Goal: Information Seeking & Learning: Learn about a topic

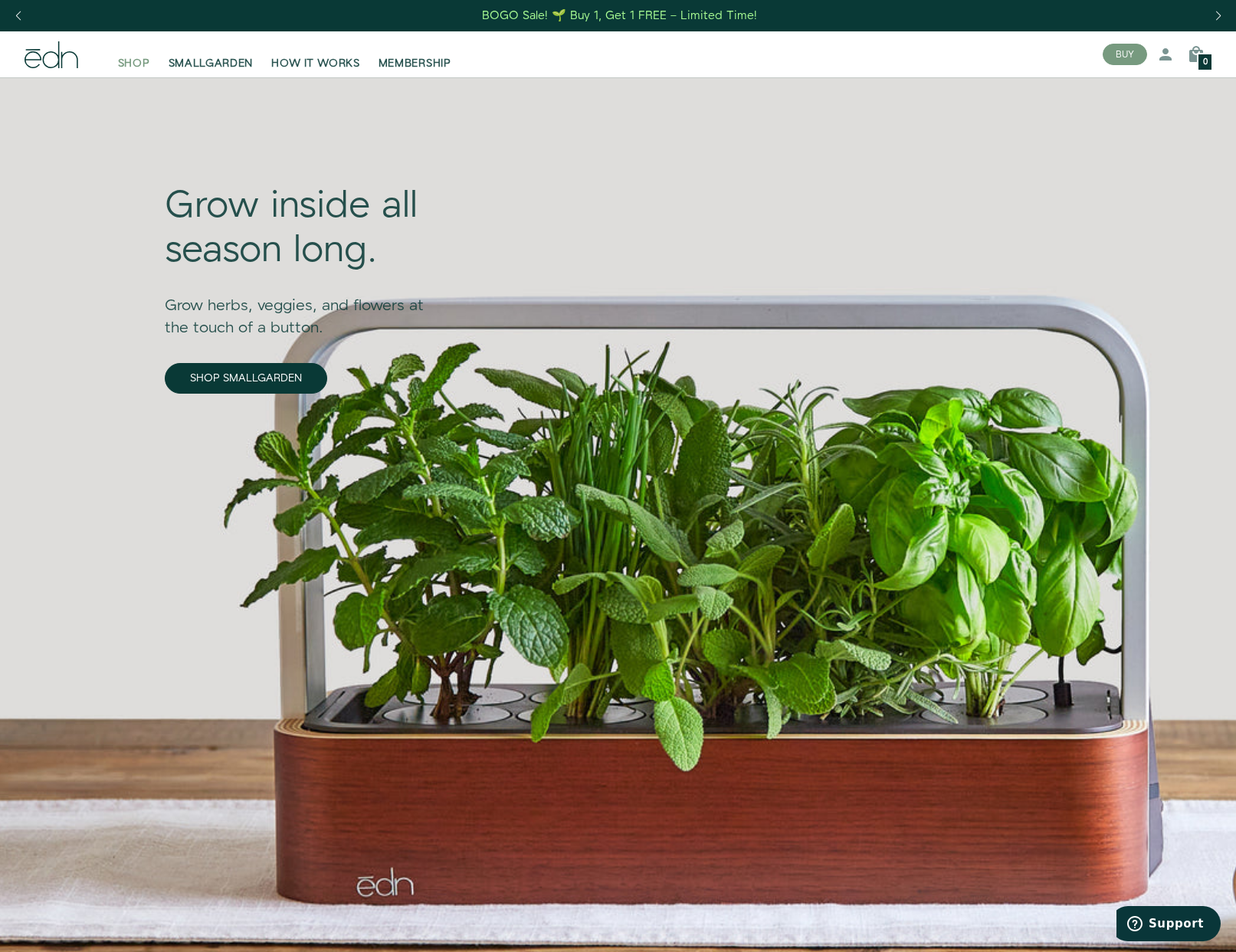
click at [141, 62] on span "SHOP" at bounding box center [134, 63] width 32 height 15
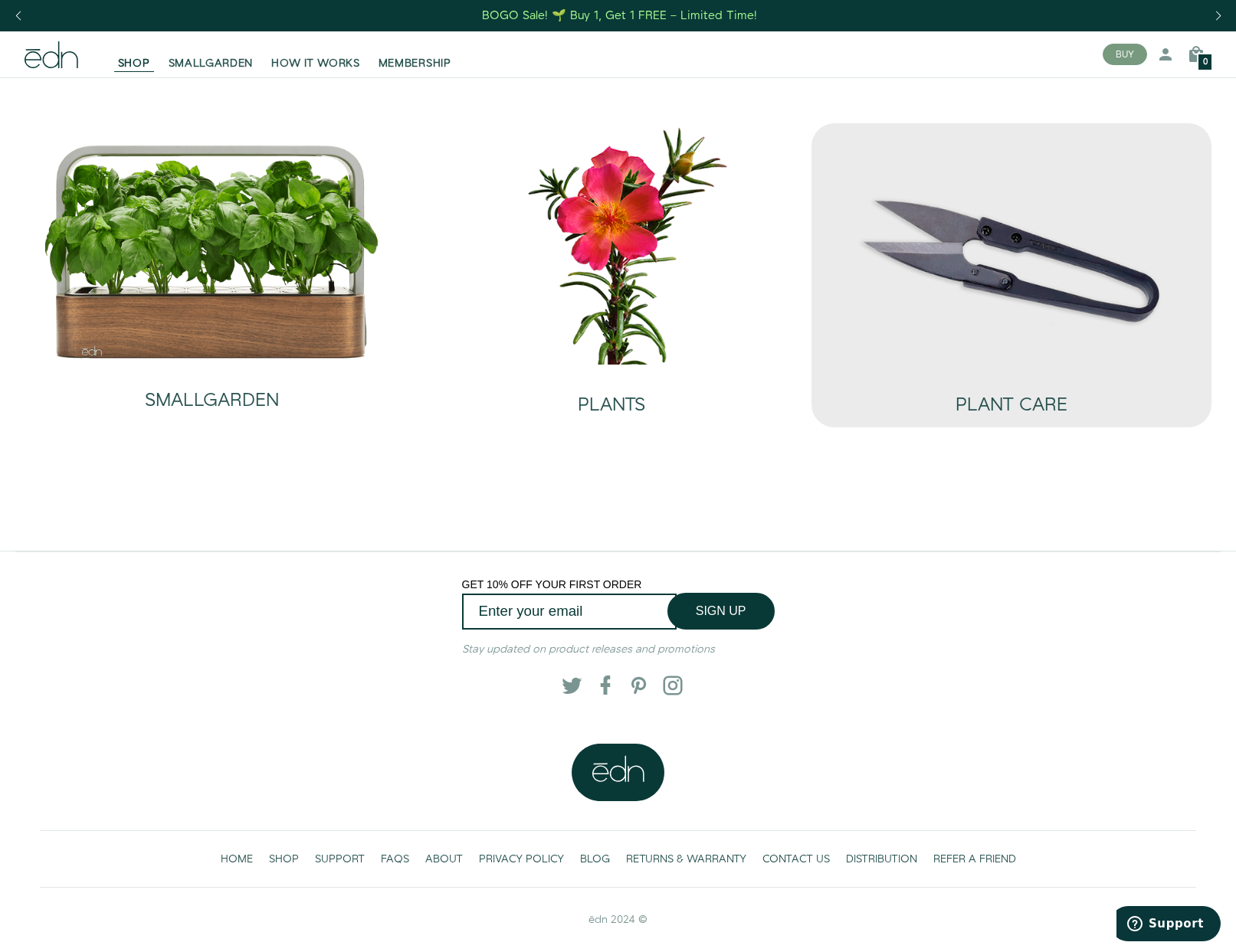
click at [849, 267] on img at bounding box center [1011, 243] width 376 height 241
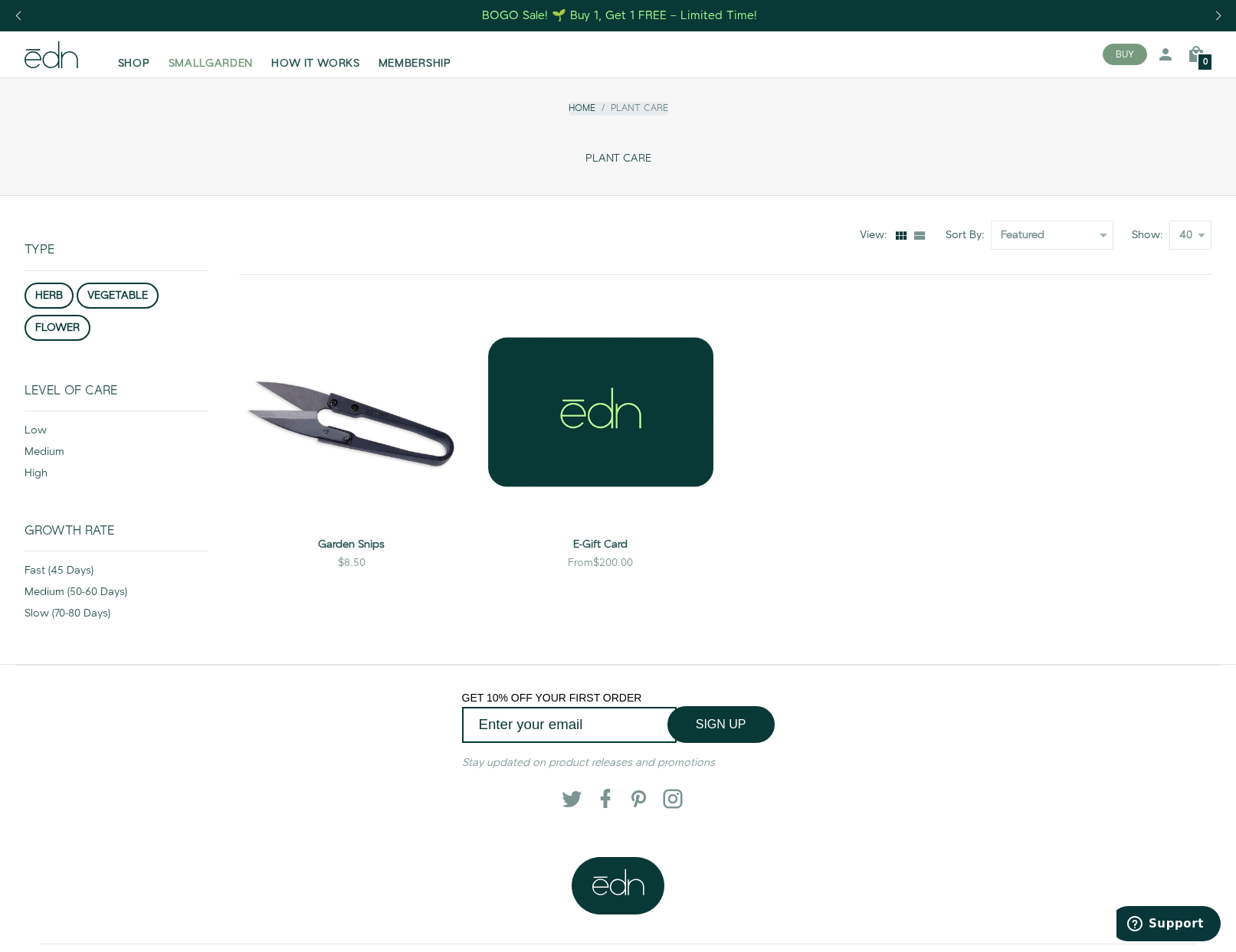
click at [224, 64] on span "SMALLGARDEN" at bounding box center [211, 63] width 85 height 15
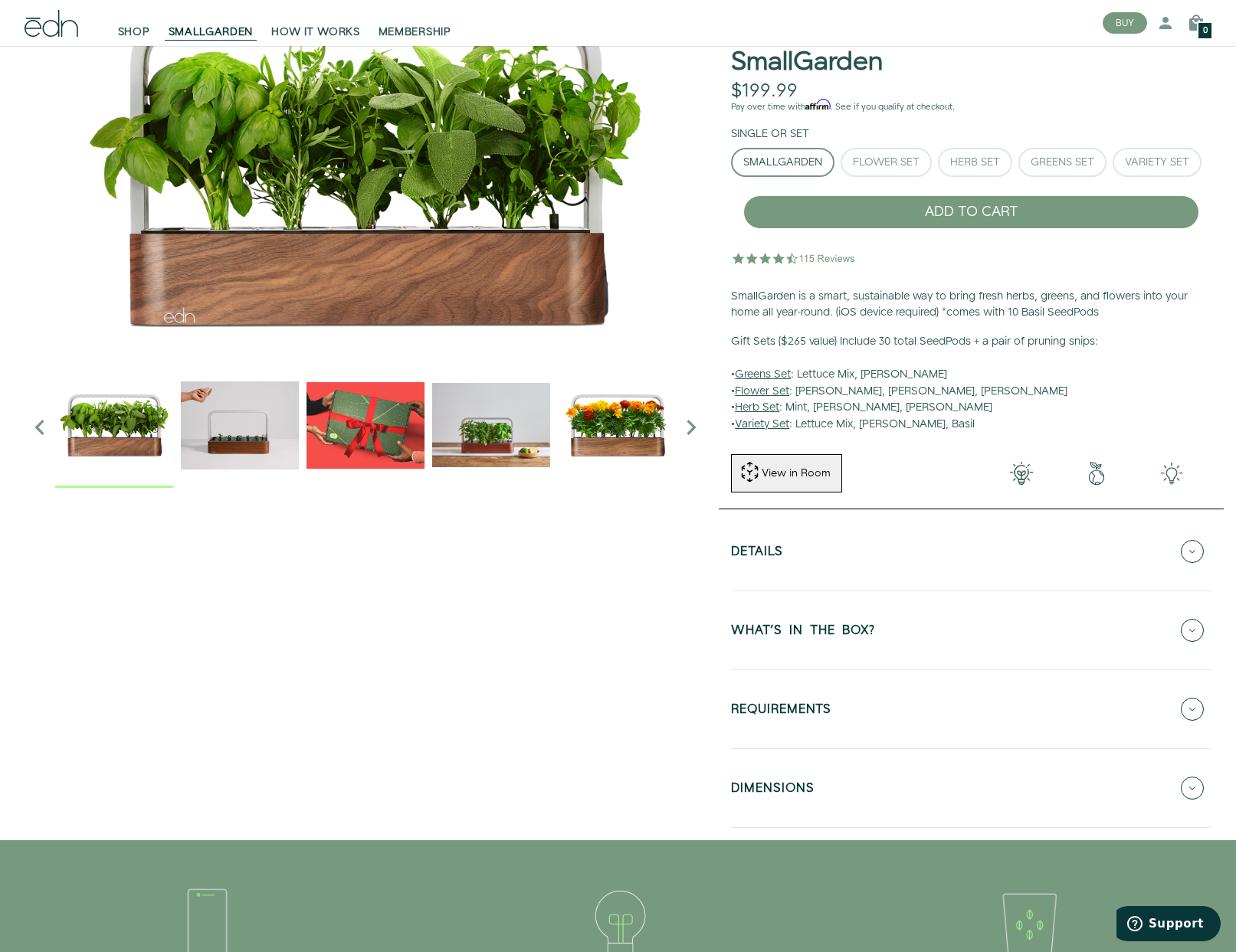
scroll to position [168, 0]
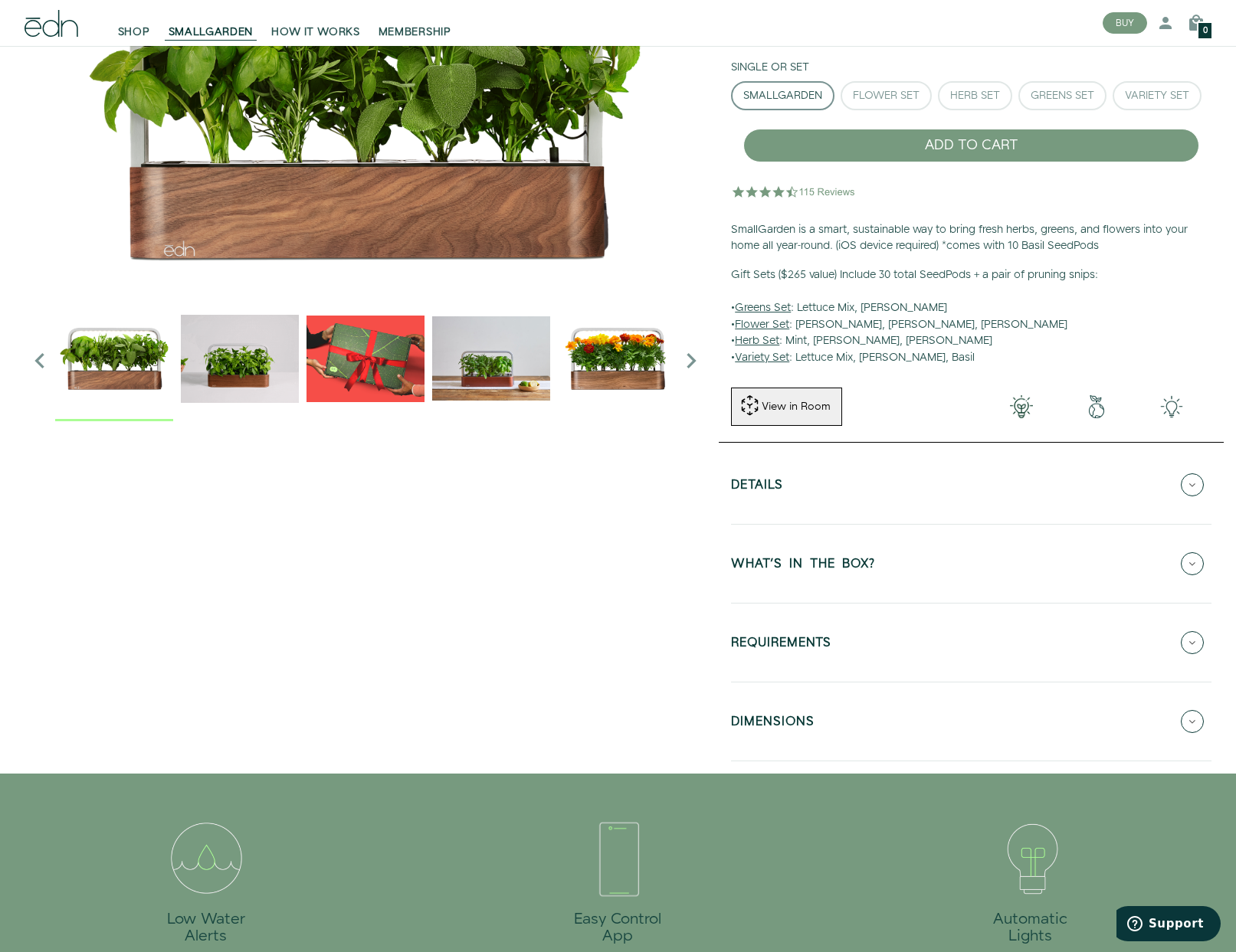
click at [1022, 559] on button "WHAT'S IN THE BOX?" at bounding box center [971, 564] width 480 height 54
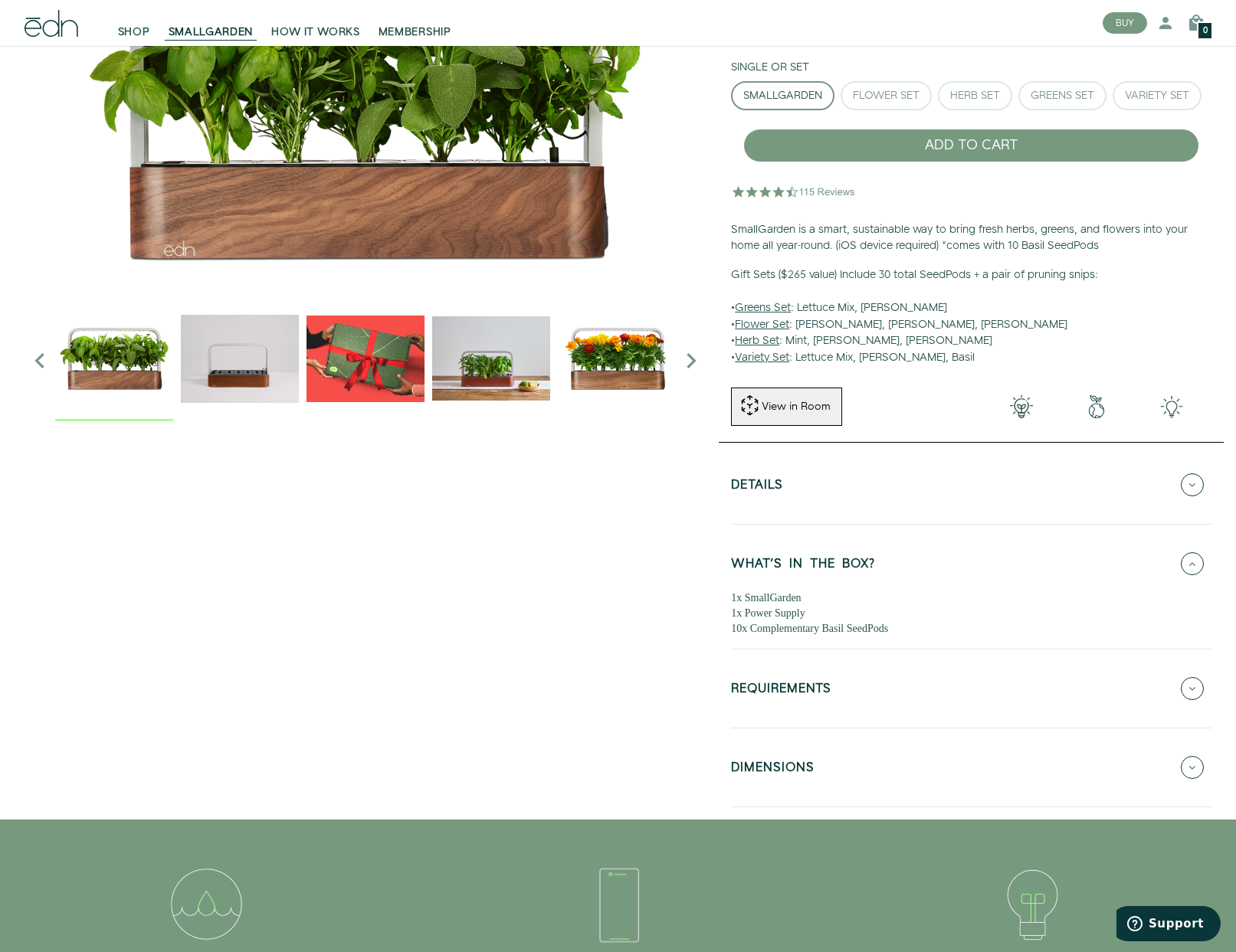
scroll to position [217, 0]
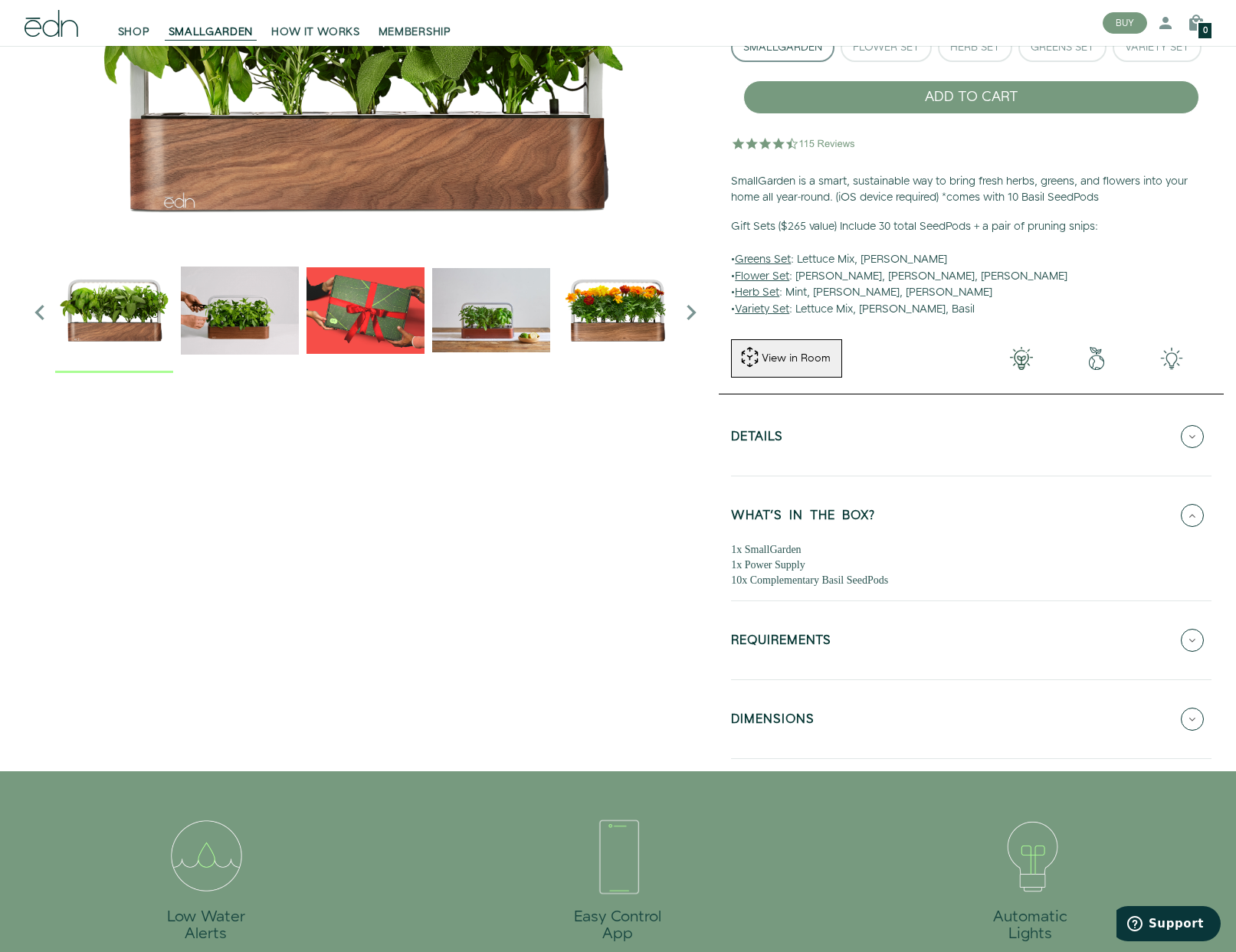
click at [927, 649] on button "REQUIREMENTS" at bounding box center [971, 640] width 480 height 54
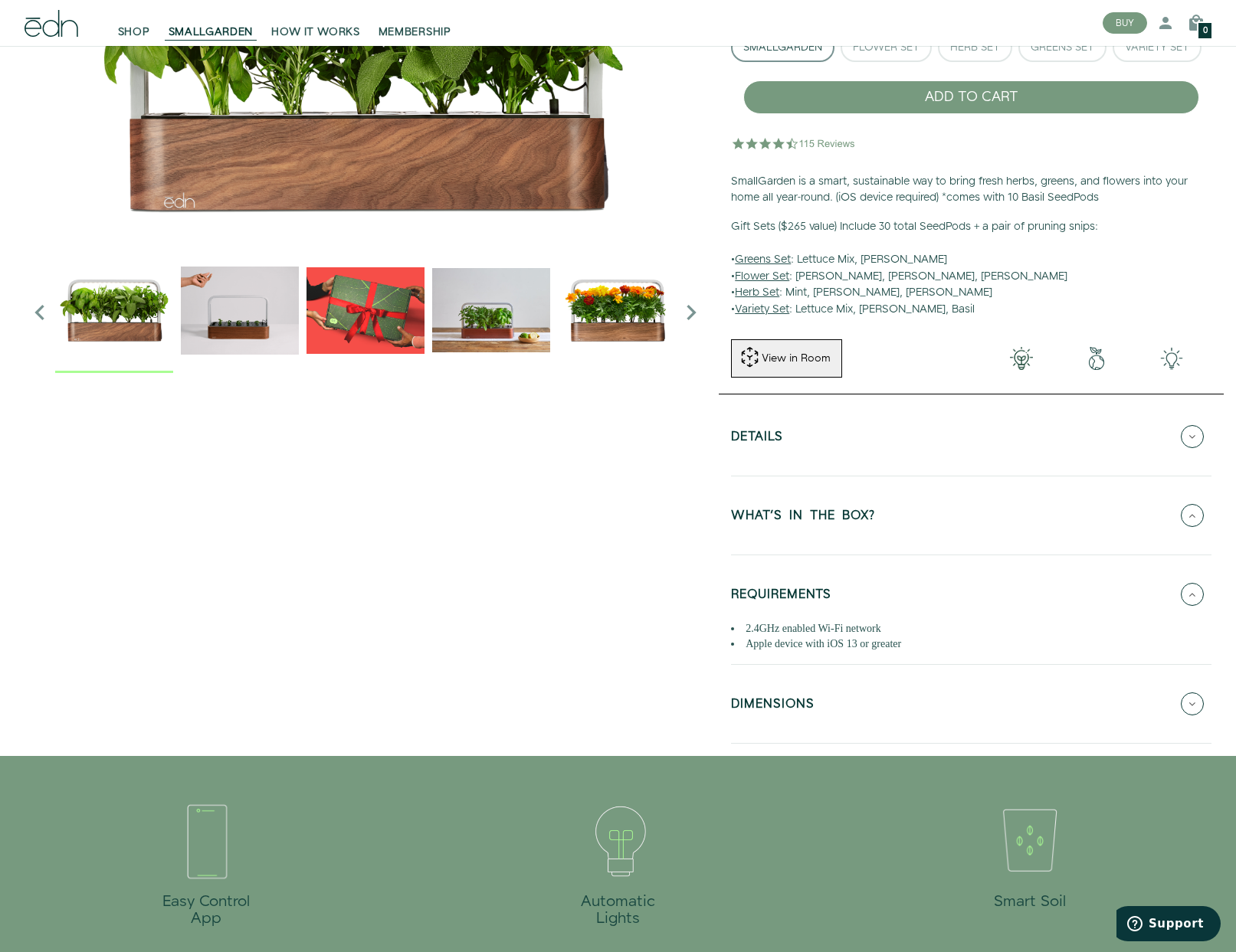
click at [911, 701] on button "DIMENSIONS" at bounding box center [971, 704] width 480 height 54
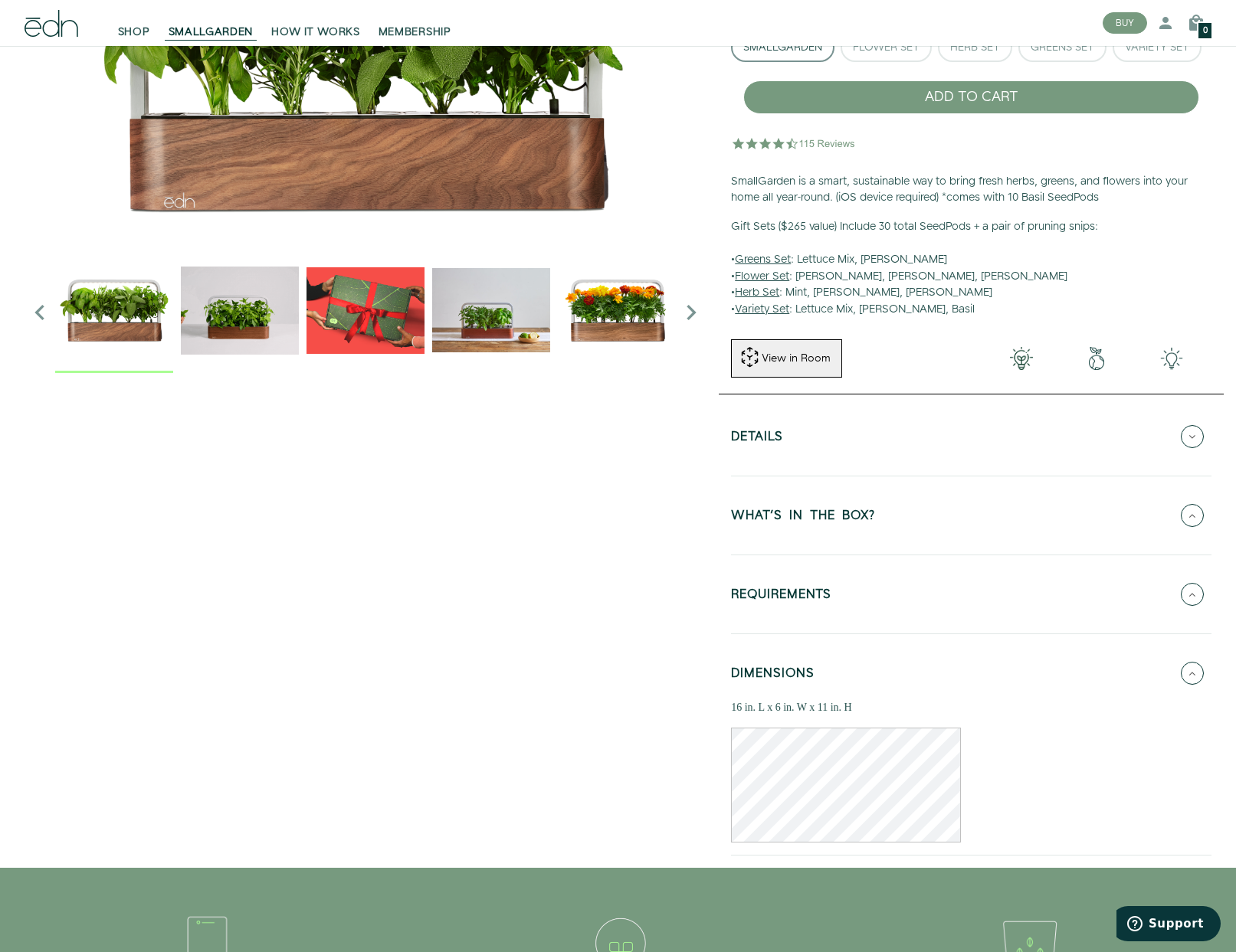
click at [866, 411] on button "Details" at bounding box center [971, 436] width 480 height 54
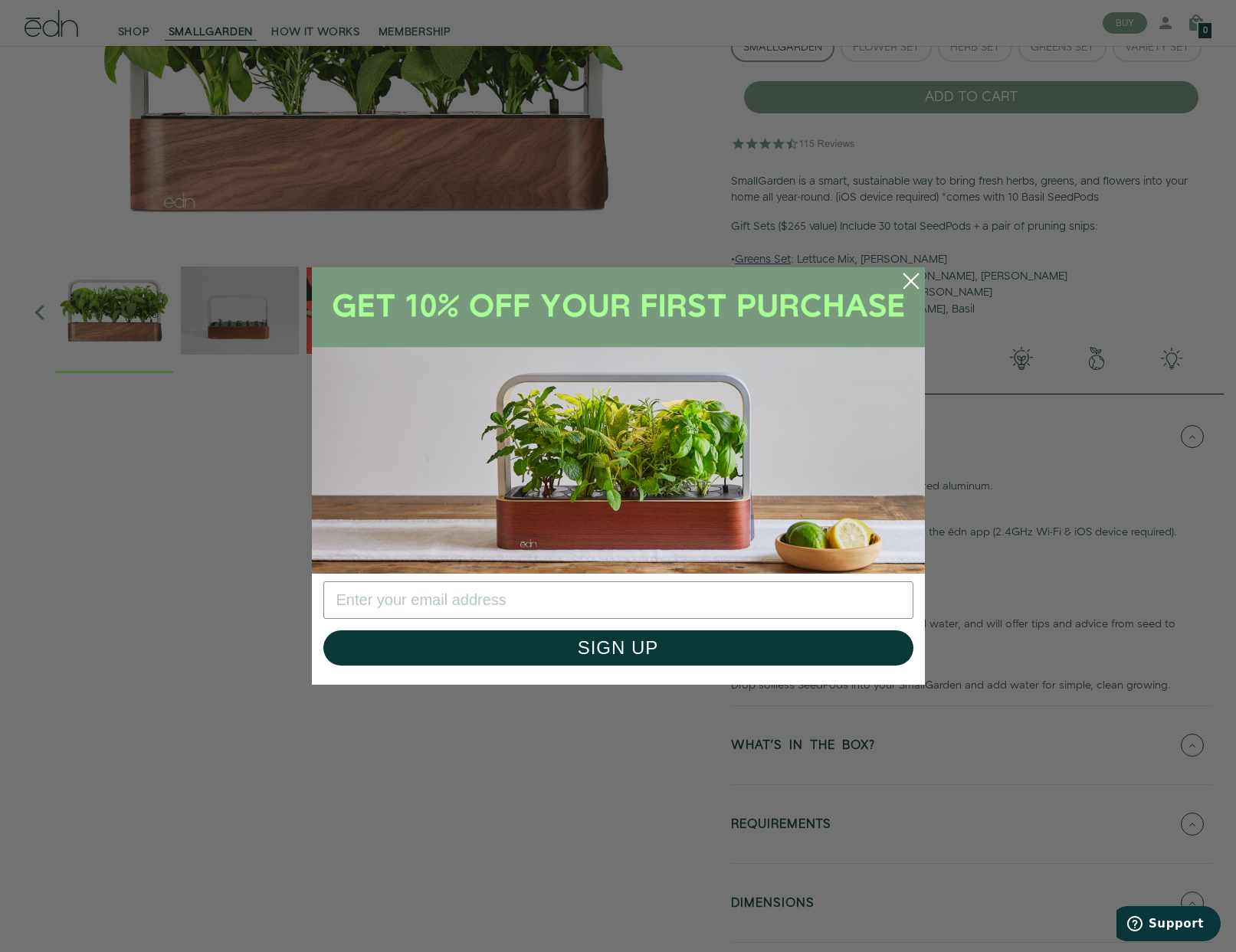
click at [903, 286] on circle "Close dialog" at bounding box center [911, 280] width 33 height 33
